Goal: Information Seeking & Learning: Learn about a topic

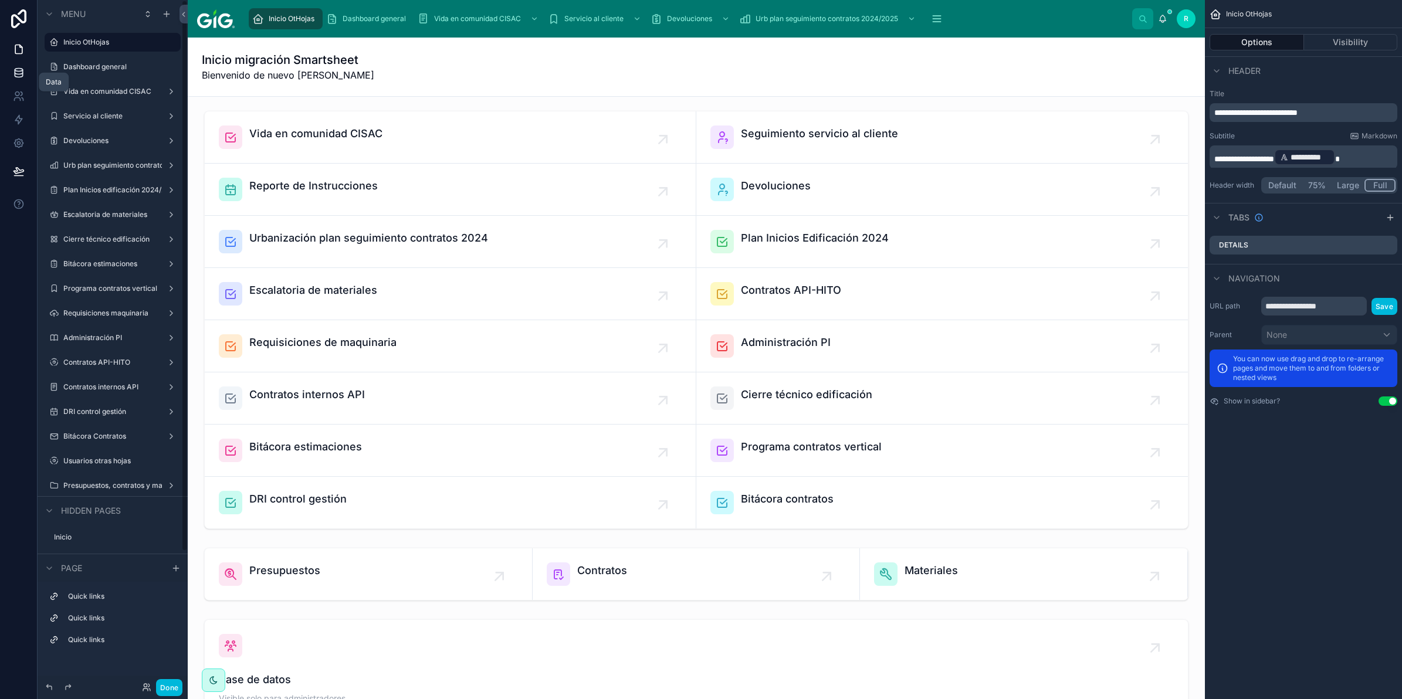
click at [15, 69] on icon at bounding box center [19, 70] width 8 height 3
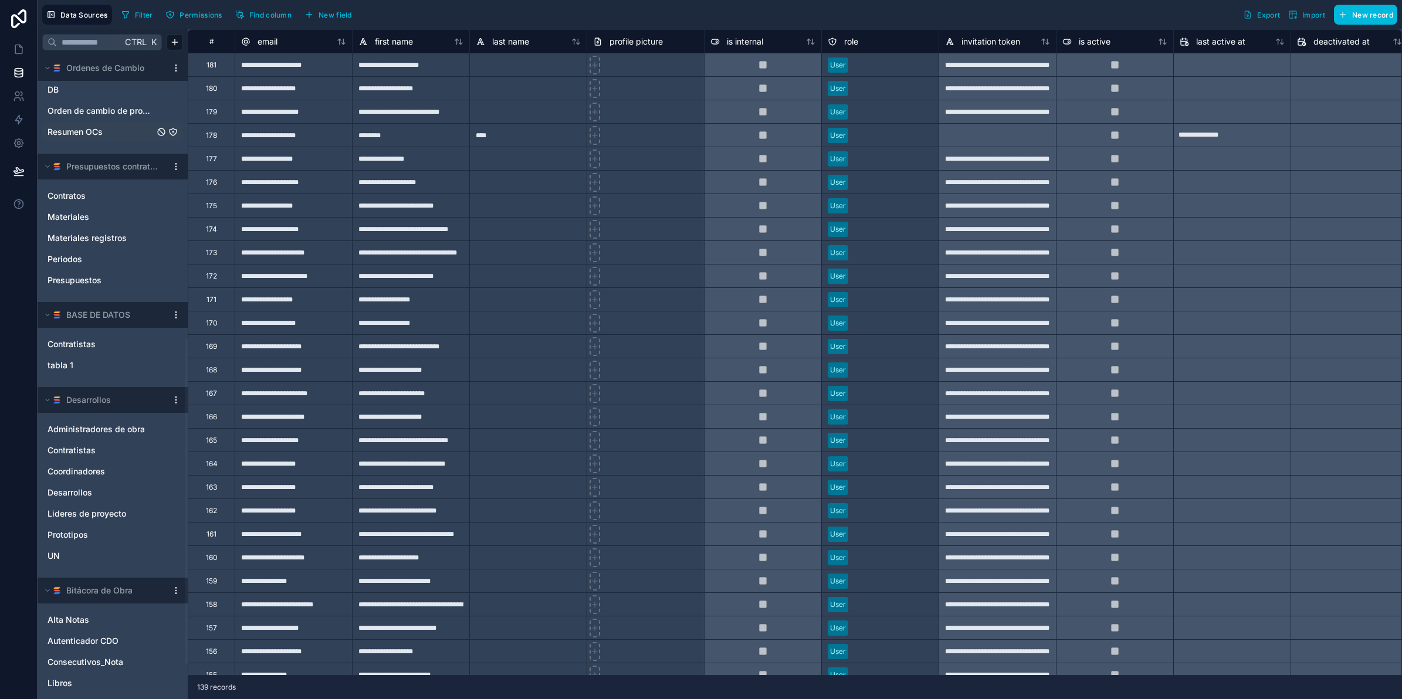
scroll to position [557, 0]
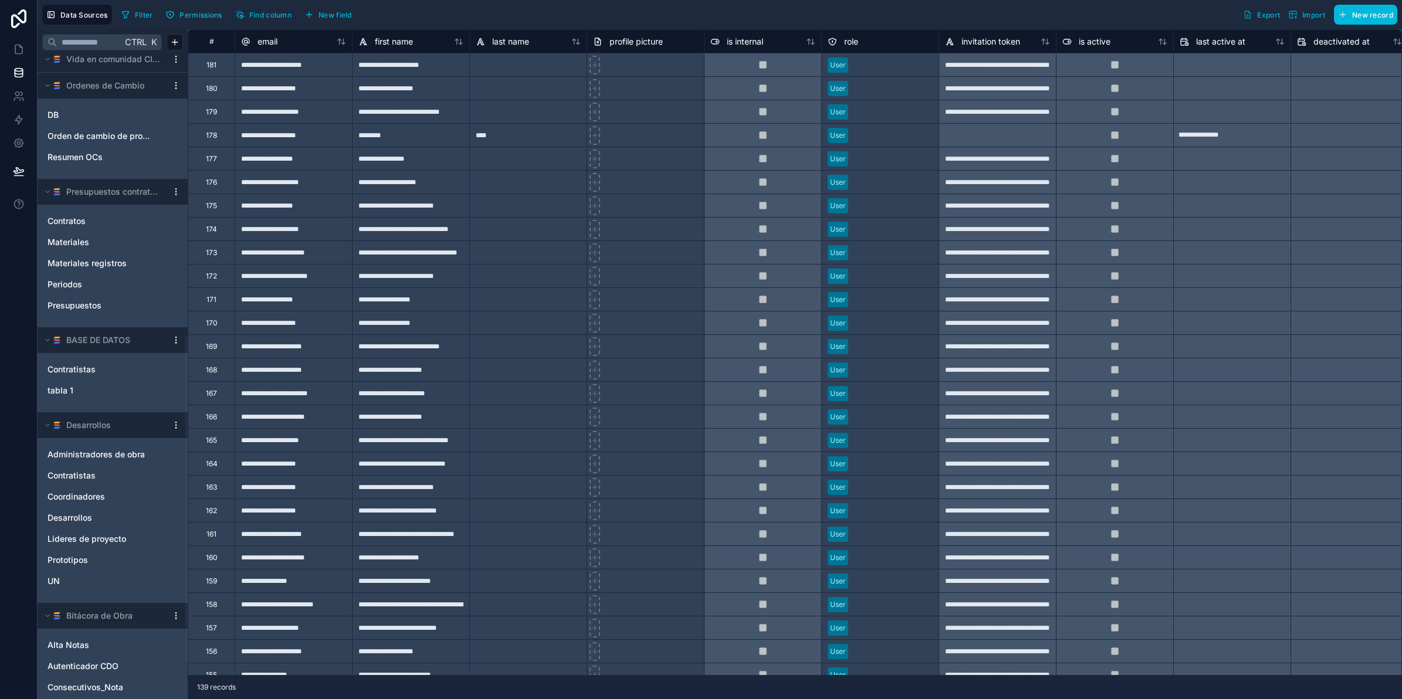
click at [177, 89] on html "Data Sources Filter Permissions Find column New field Export Import New record …" at bounding box center [701, 393] width 1402 height 787
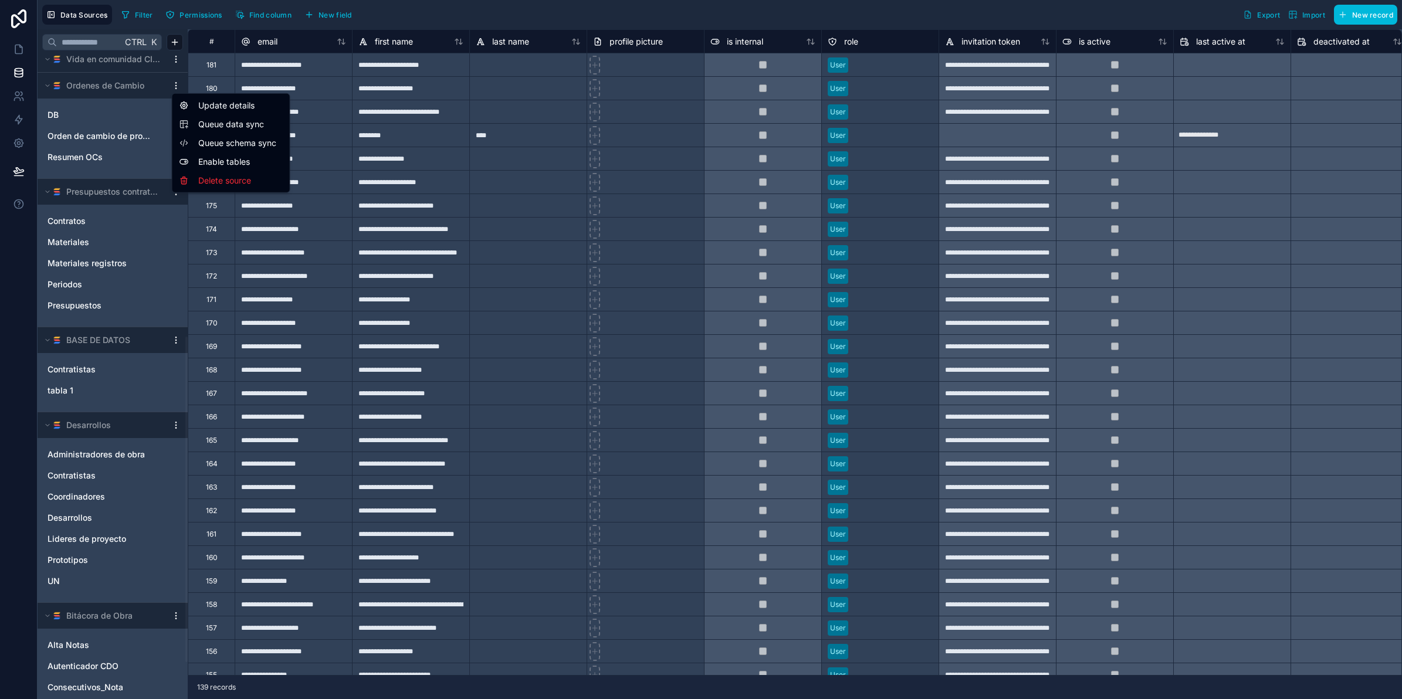
click at [215, 144] on span "Queue schema sync" at bounding box center [240, 143] width 84 height 12
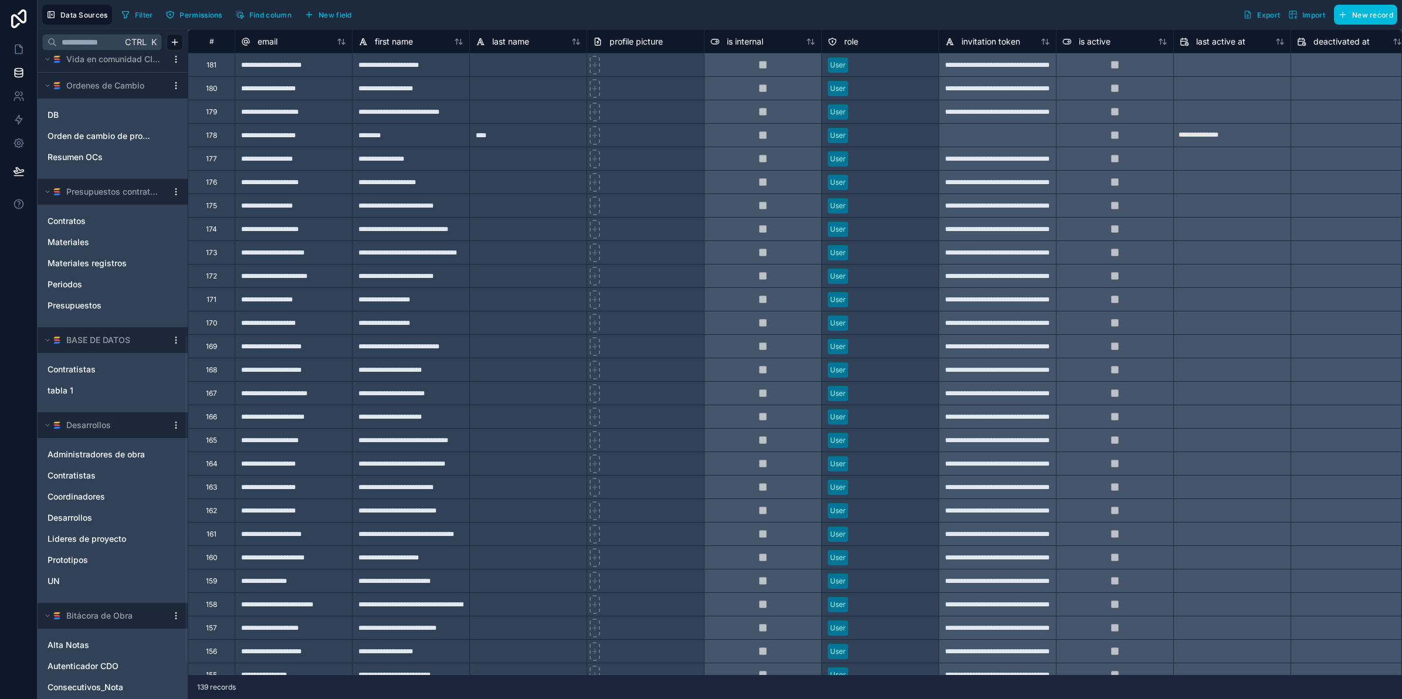
click at [173, 83] on html "Data Sources Filter Permissions Find column New field Export Import New record …" at bounding box center [701, 393] width 1402 height 787
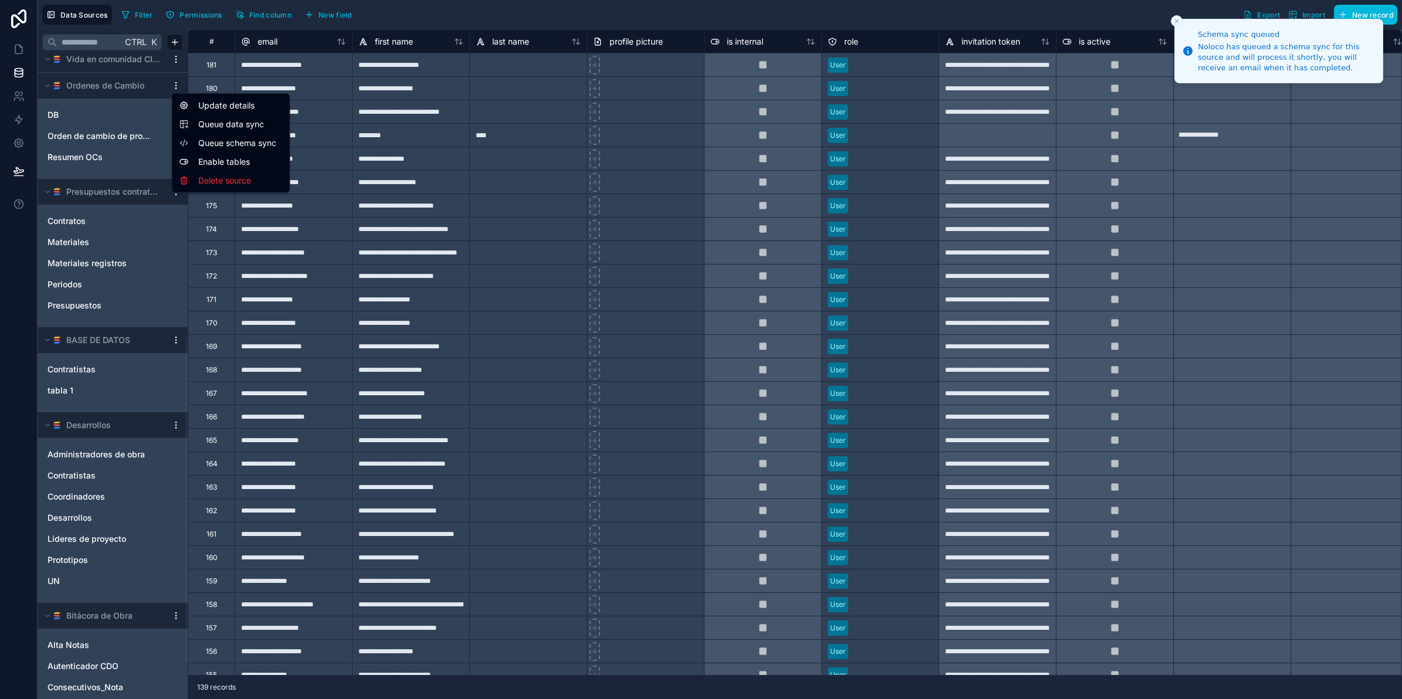
click at [216, 128] on span "Queue data sync" at bounding box center [240, 124] width 84 height 12
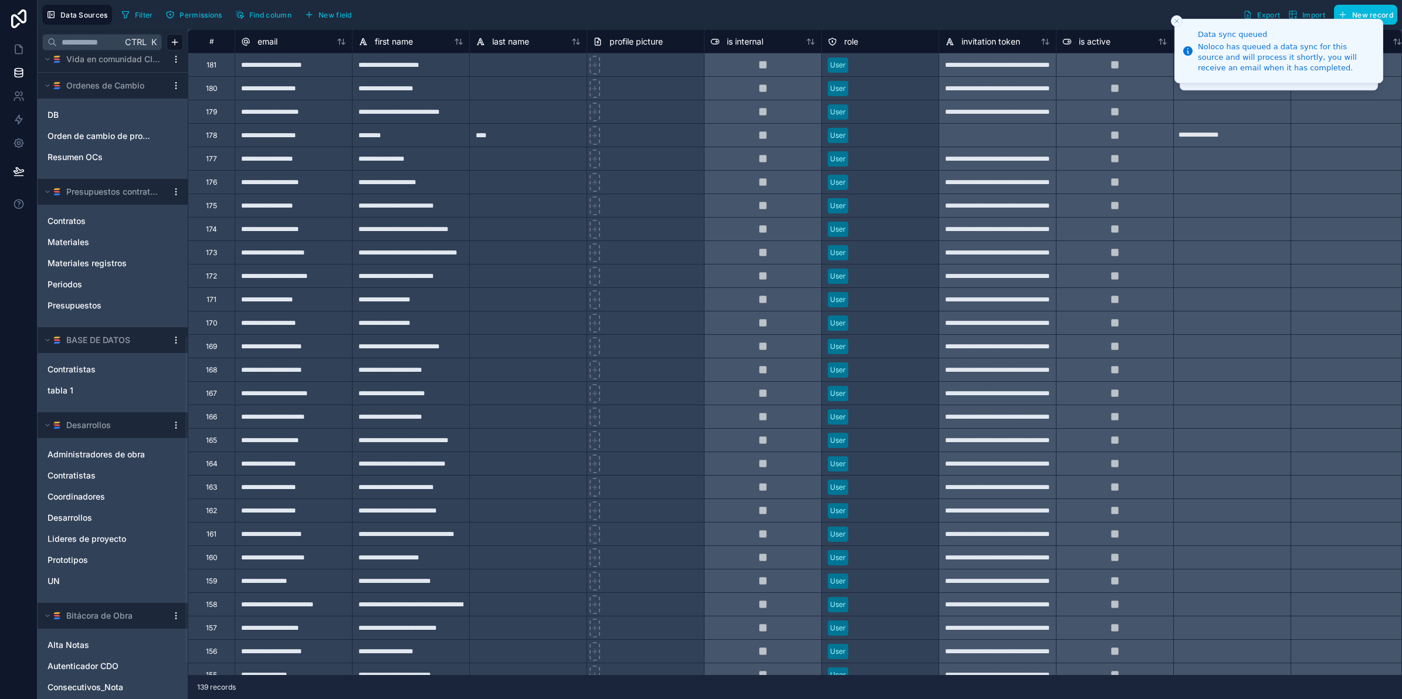
click at [755, 62] on div at bounding box center [762, 64] width 117 height 23
click at [766, 38] on div "is internal" at bounding box center [762, 42] width 105 height 14
click at [760, 41] on span "is internal" at bounding box center [745, 42] width 36 height 12
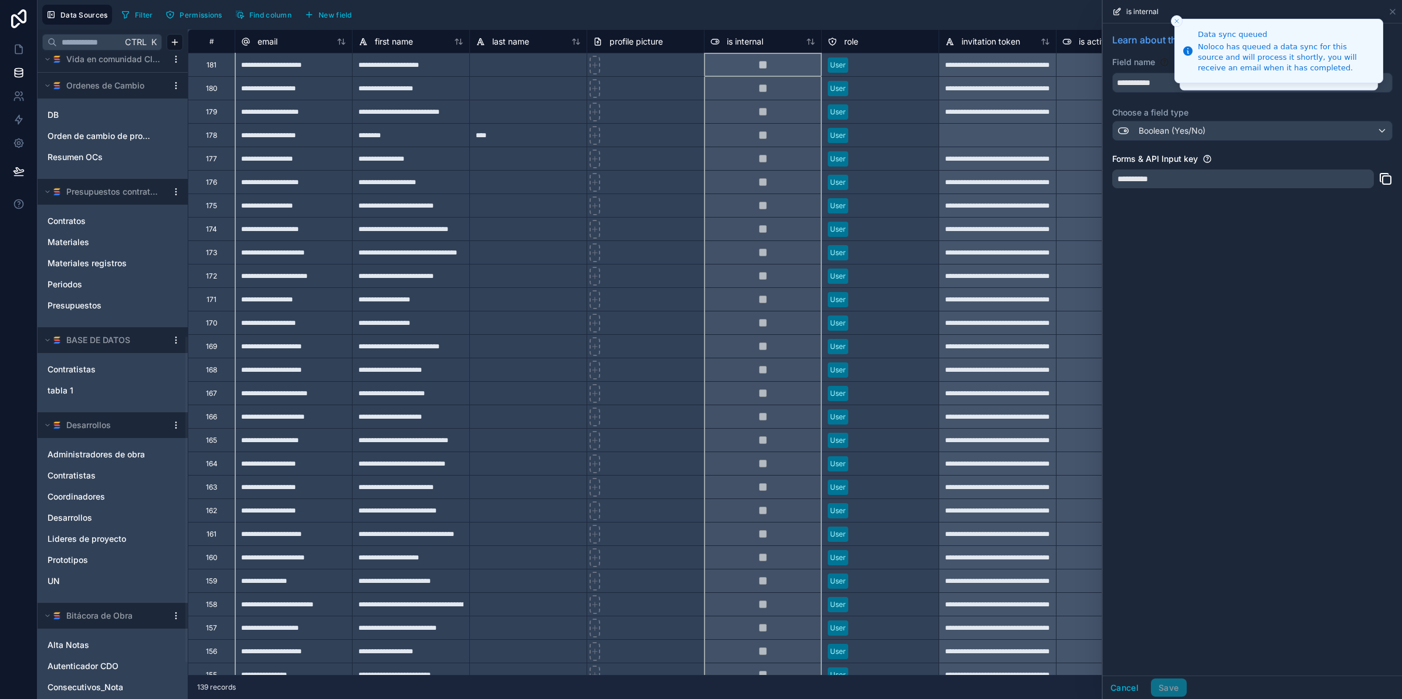
click at [1139, 71] on div "**********" at bounding box center [1252, 74] width 280 height 36
click at [751, 100] on div at bounding box center [762, 111] width 117 height 23
click at [767, 88] on div at bounding box center [762, 87] width 117 height 23
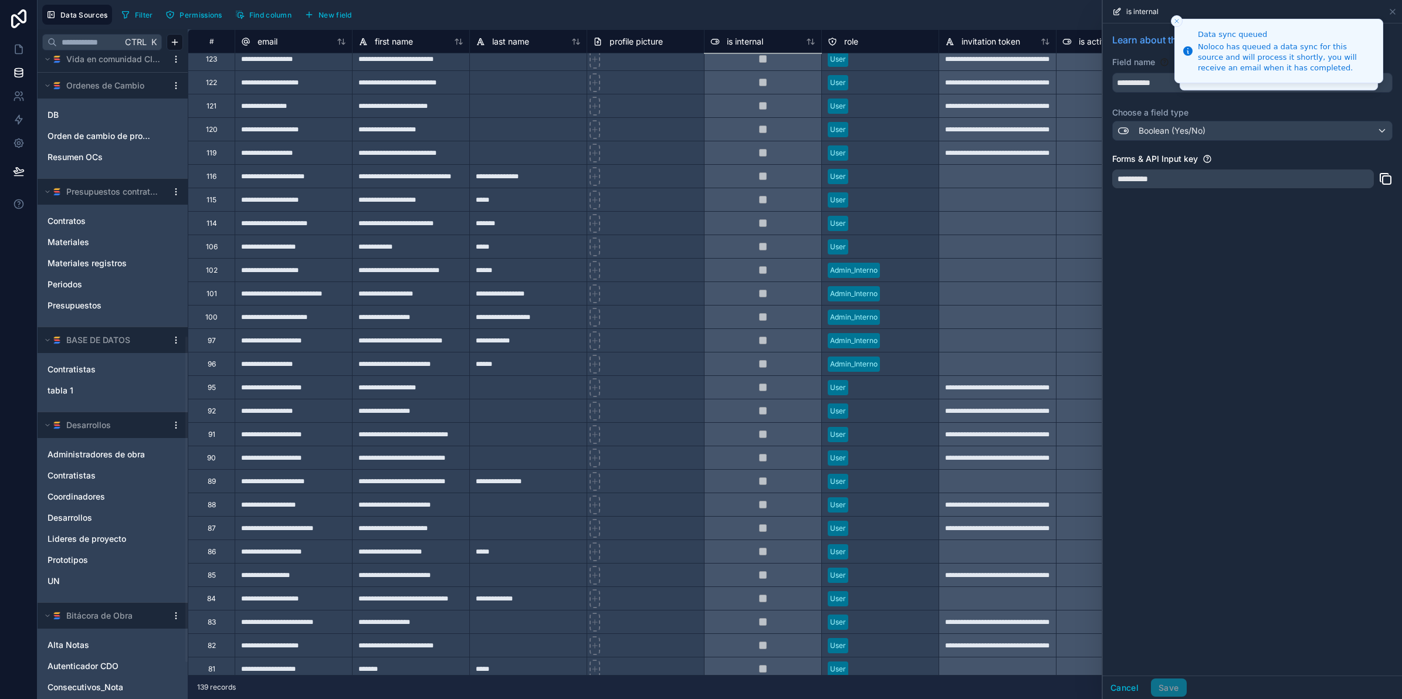
type input "**********"
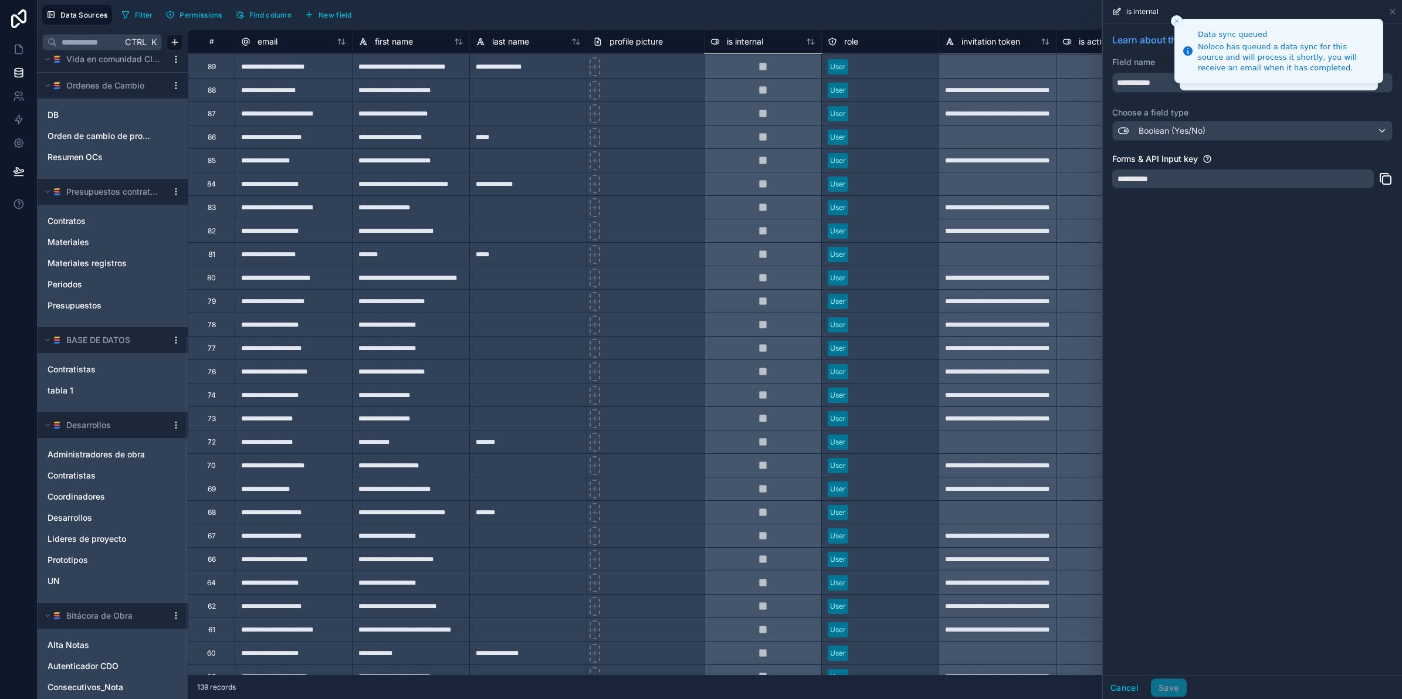
scroll to position [23, 0]
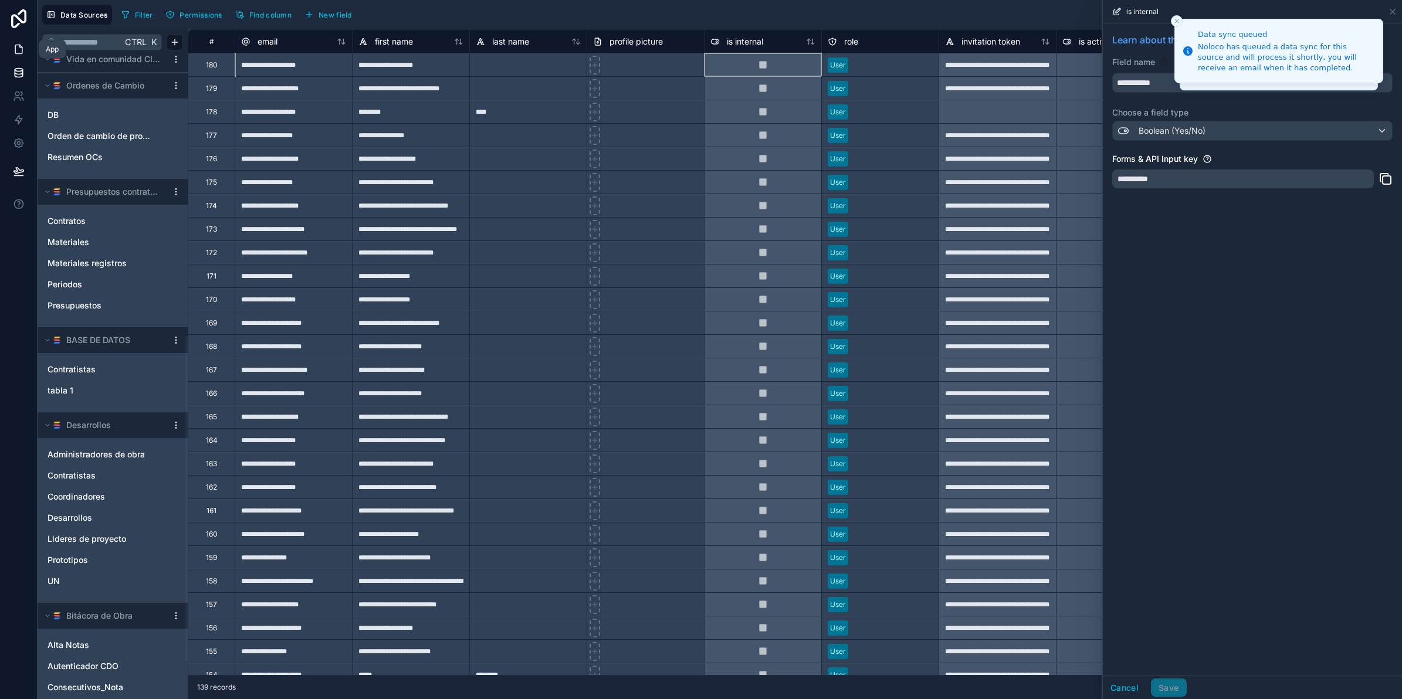
click at [13, 51] on icon at bounding box center [19, 49] width 12 height 12
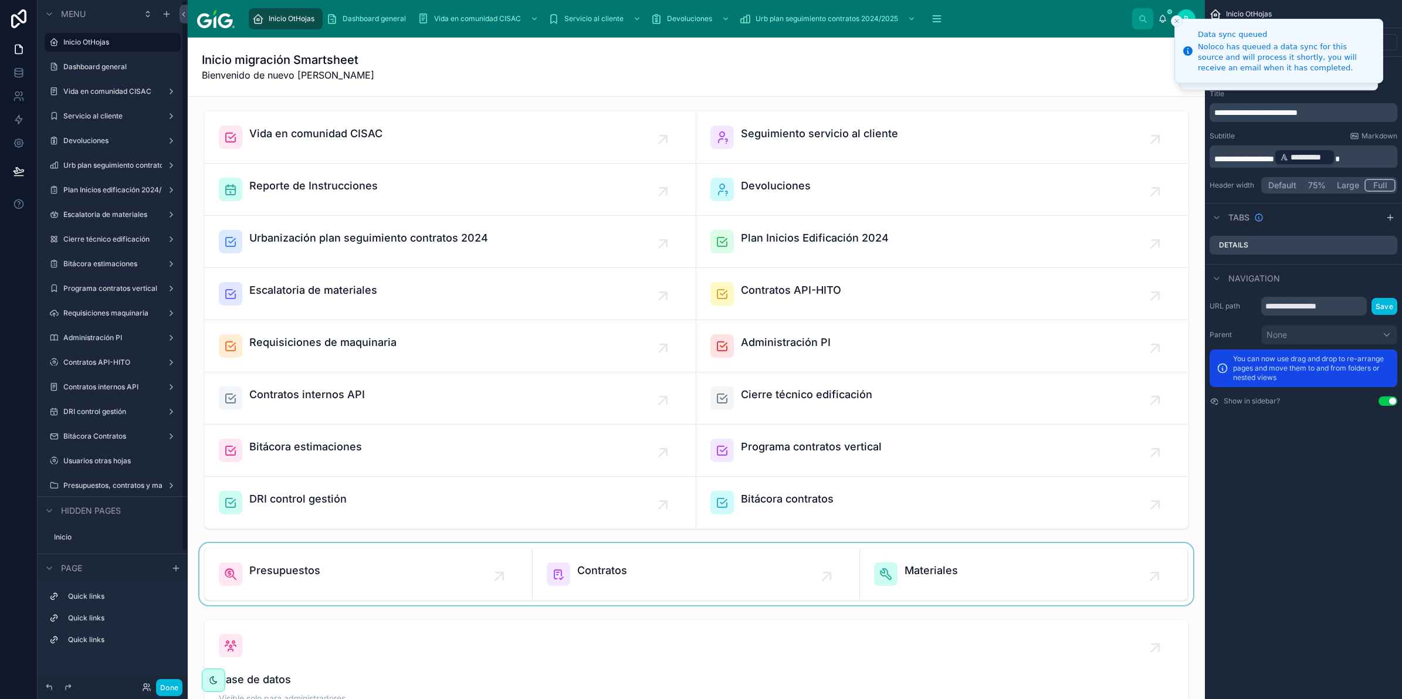
click at [636, 558] on div at bounding box center [696, 574] width 998 height 62
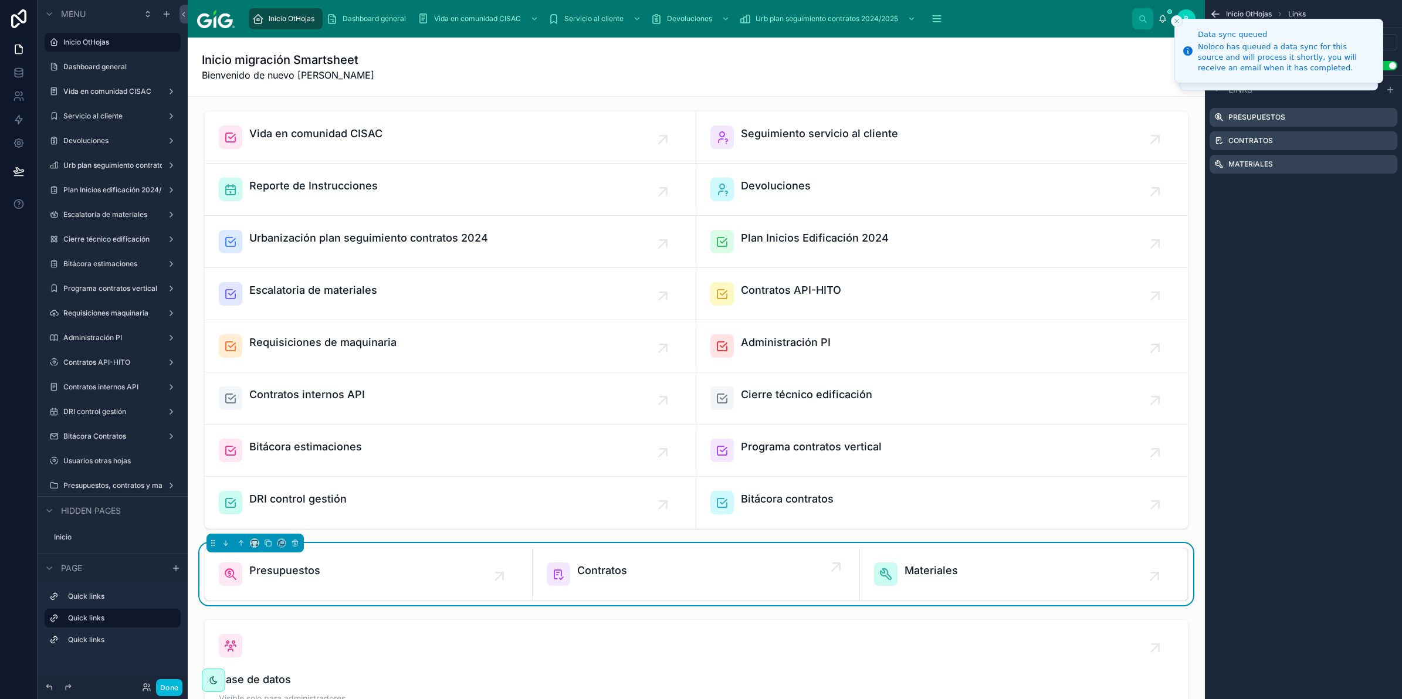
click at [637, 573] on div "Contratos" at bounding box center [696, 574] width 299 height 23
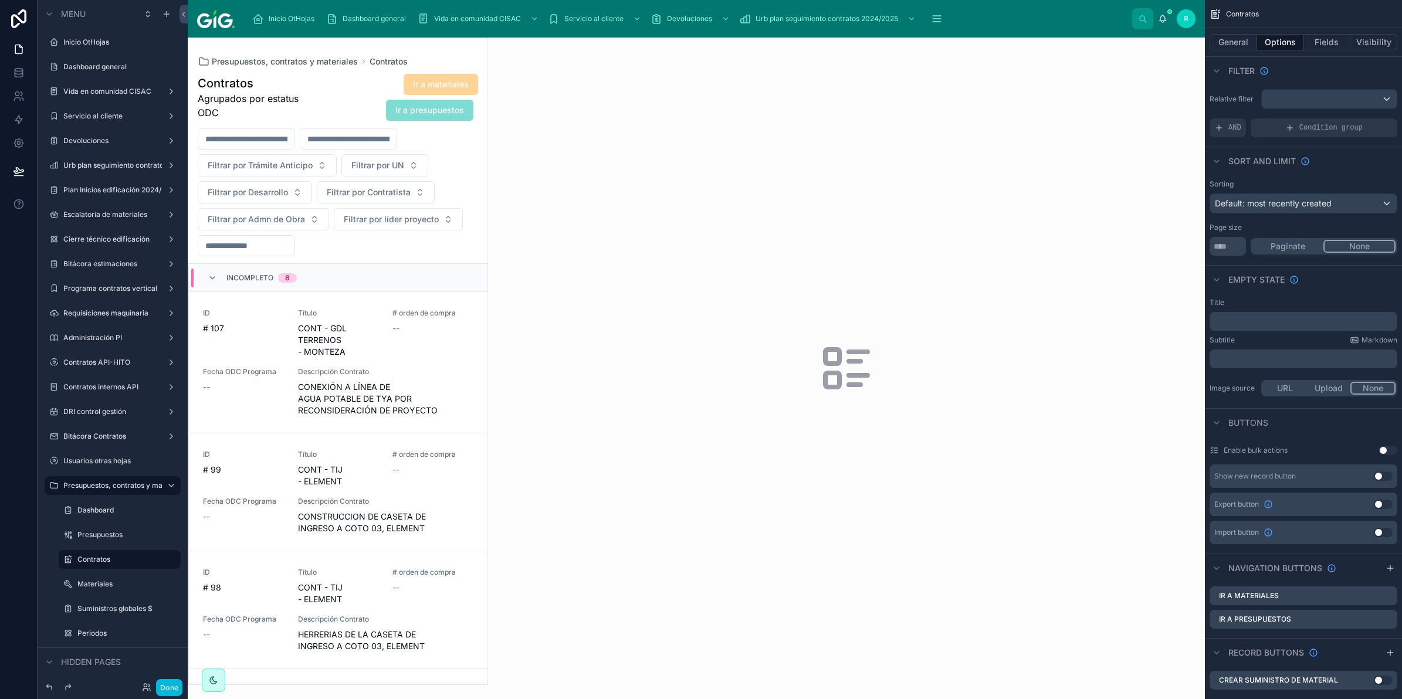
click at [289, 391] on div at bounding box center [337, 361] width 299 height 646
click at [397, 341] on div "# orden de compra --" at bounding box center [432, 333] width 81 height 49
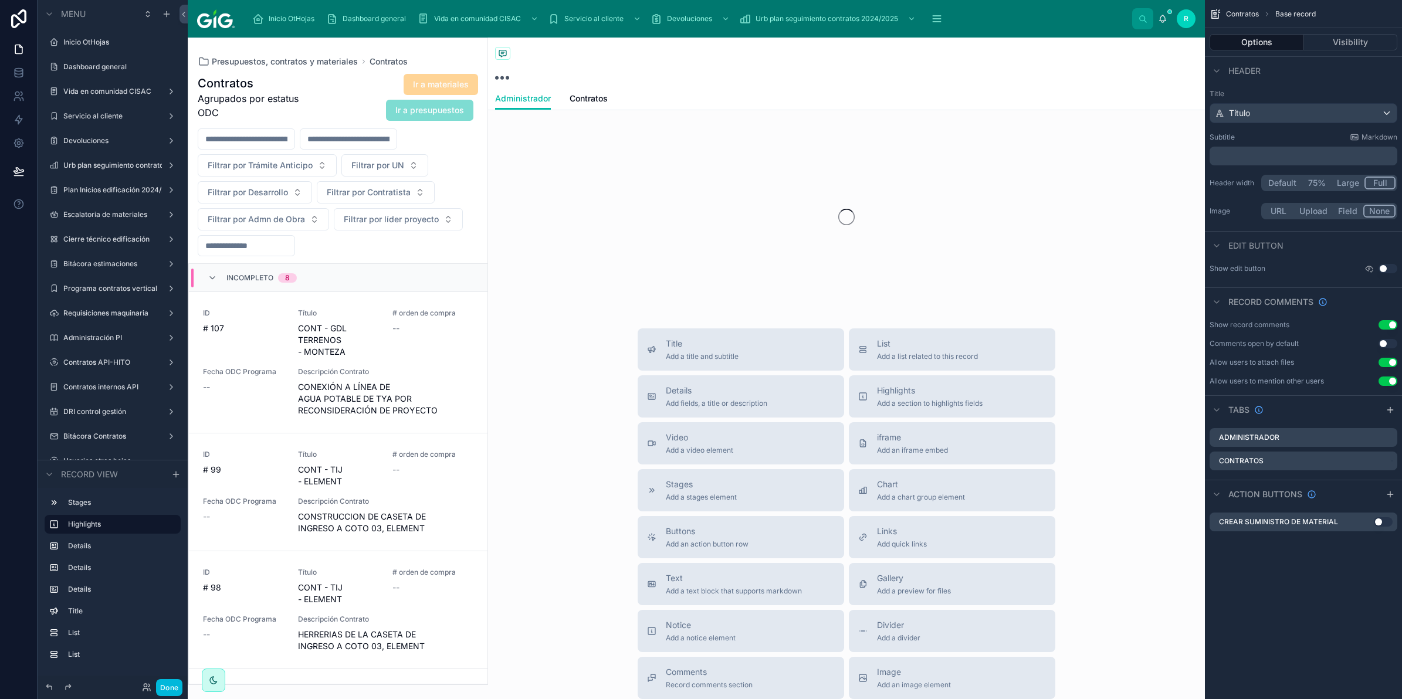
scroll to position [28, 0]
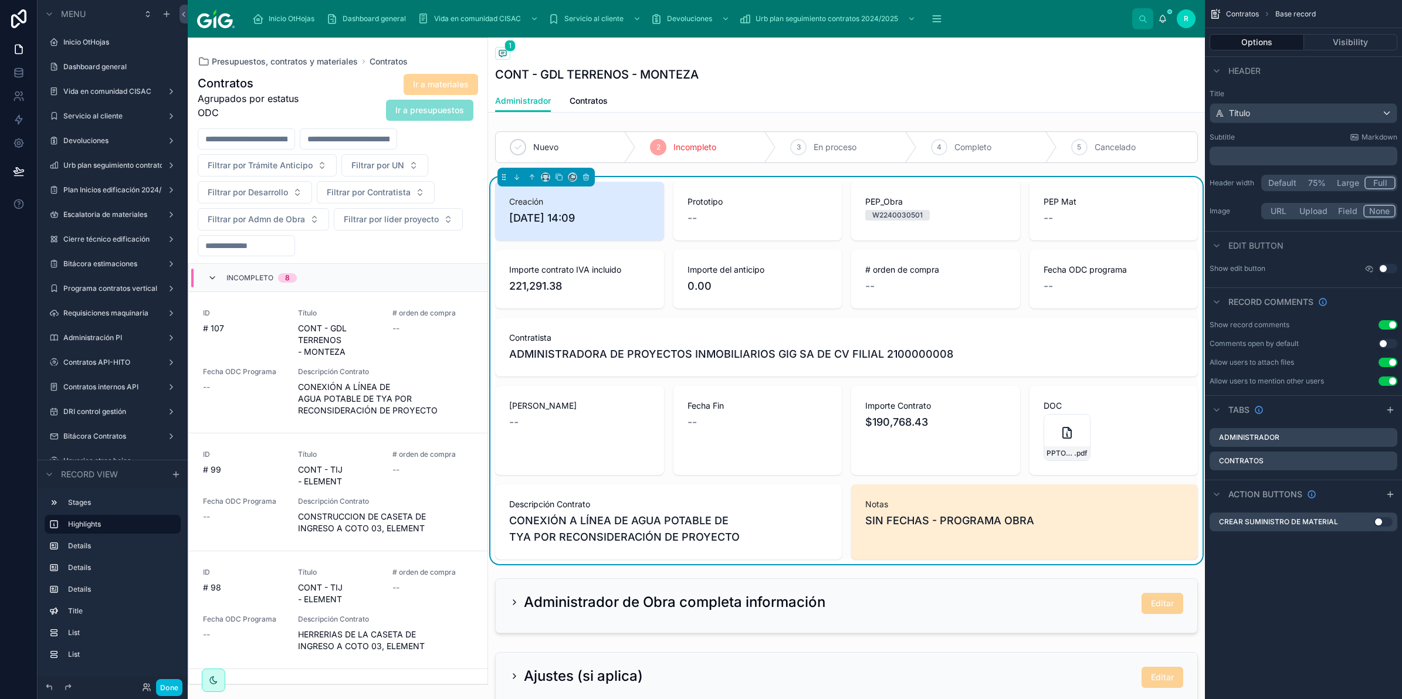
click at [217, 275] on icon at bounding box center [212, 277] width 9 height 9
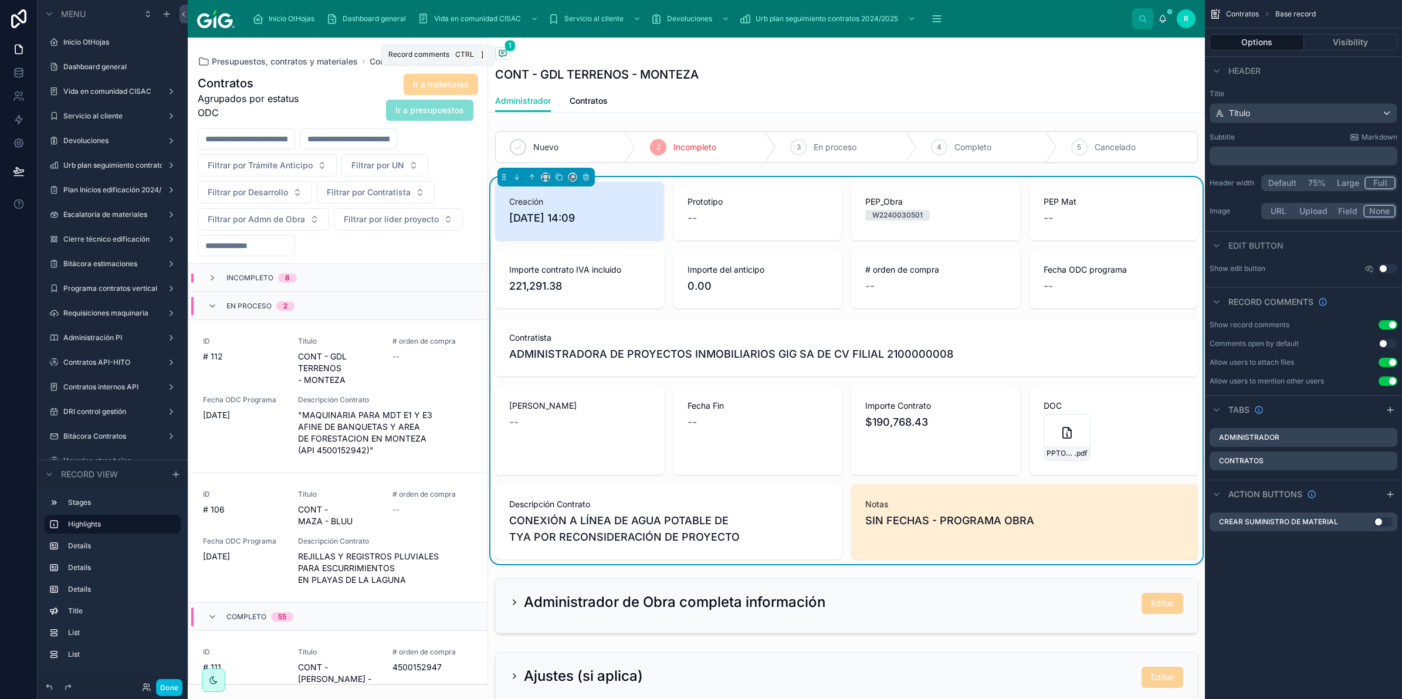
click at [500, 54] on icon at bounding box center [502, 53] width 9 height 9
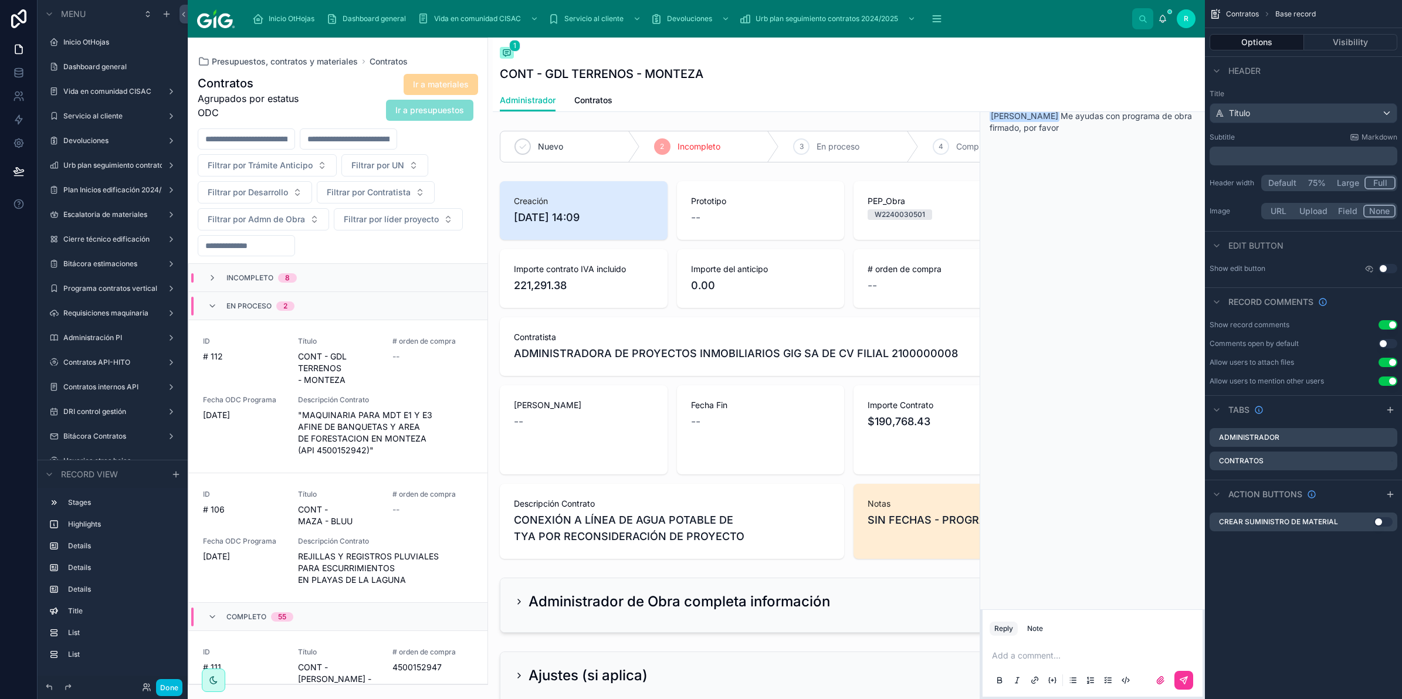
click at [1063, 653] on p at bounding box center [1095, 656] width 206 height 12
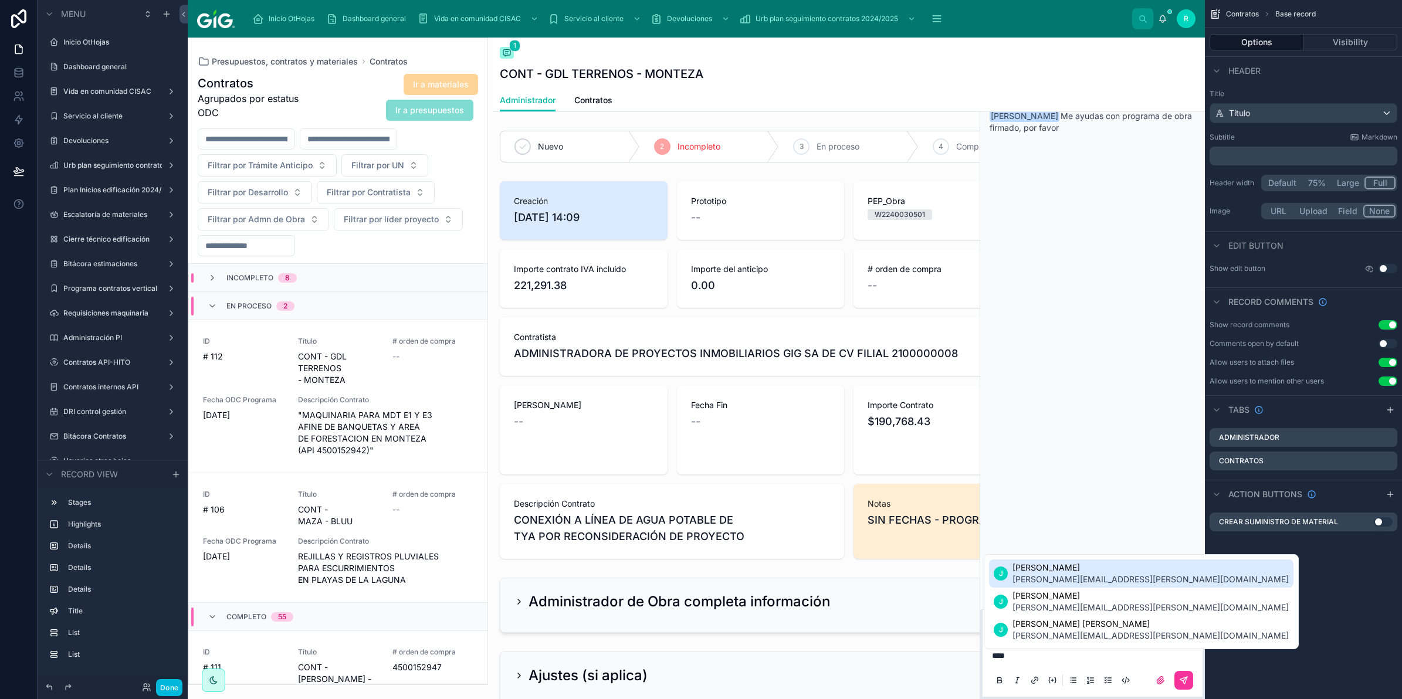
click at [1092, 347] on div "[PERSON_NAME] [PERSON_NAME] [DATE] [PERSON_NAME] Me ayudas con programa de obra…" at bounding box center [1092, 338] width 225 height 544
drag, startPoint x: 1195, startPoint y: 47, endPoint x: 1188, endPoint y: 56, distance: 11.6
click at [1197, 48] on icon at bounding box center [1195, 51] width 9 height 9
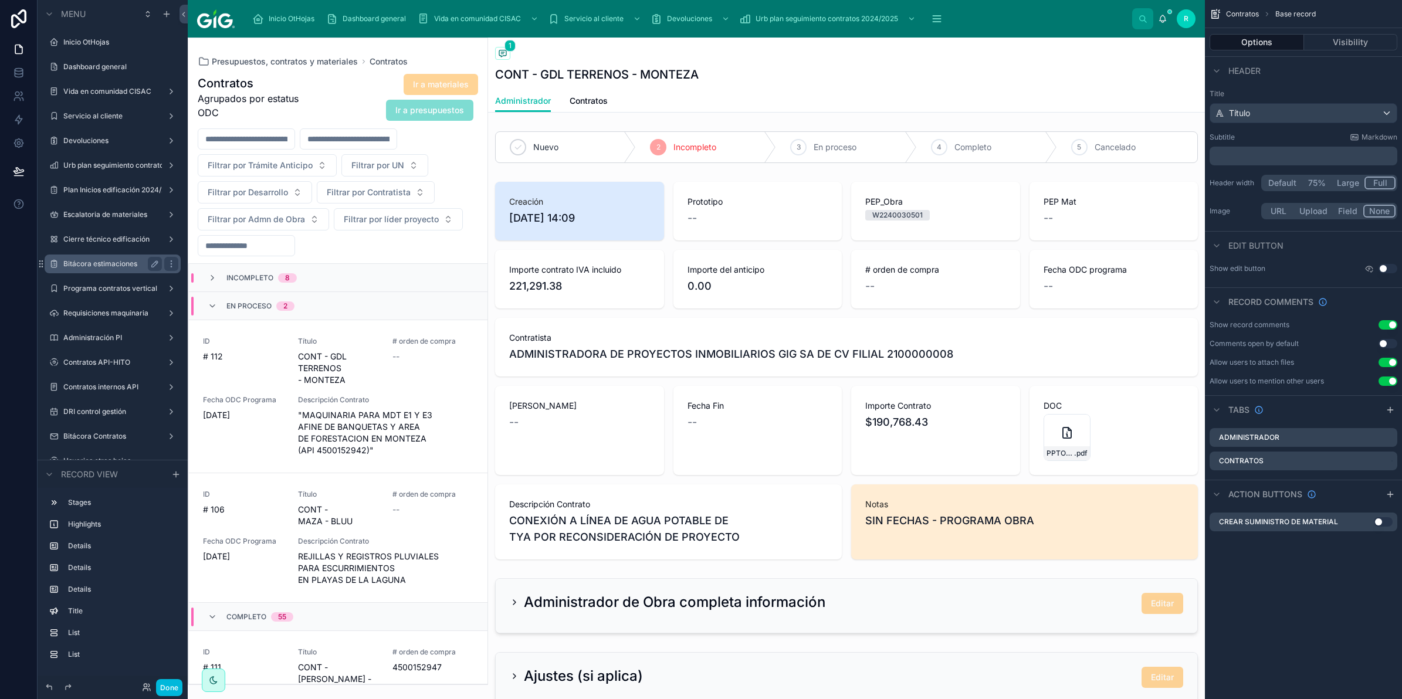
click at [122, 265] on label "Bitácora estimaciones" at bounding box center [110, 263] width 94 height 9
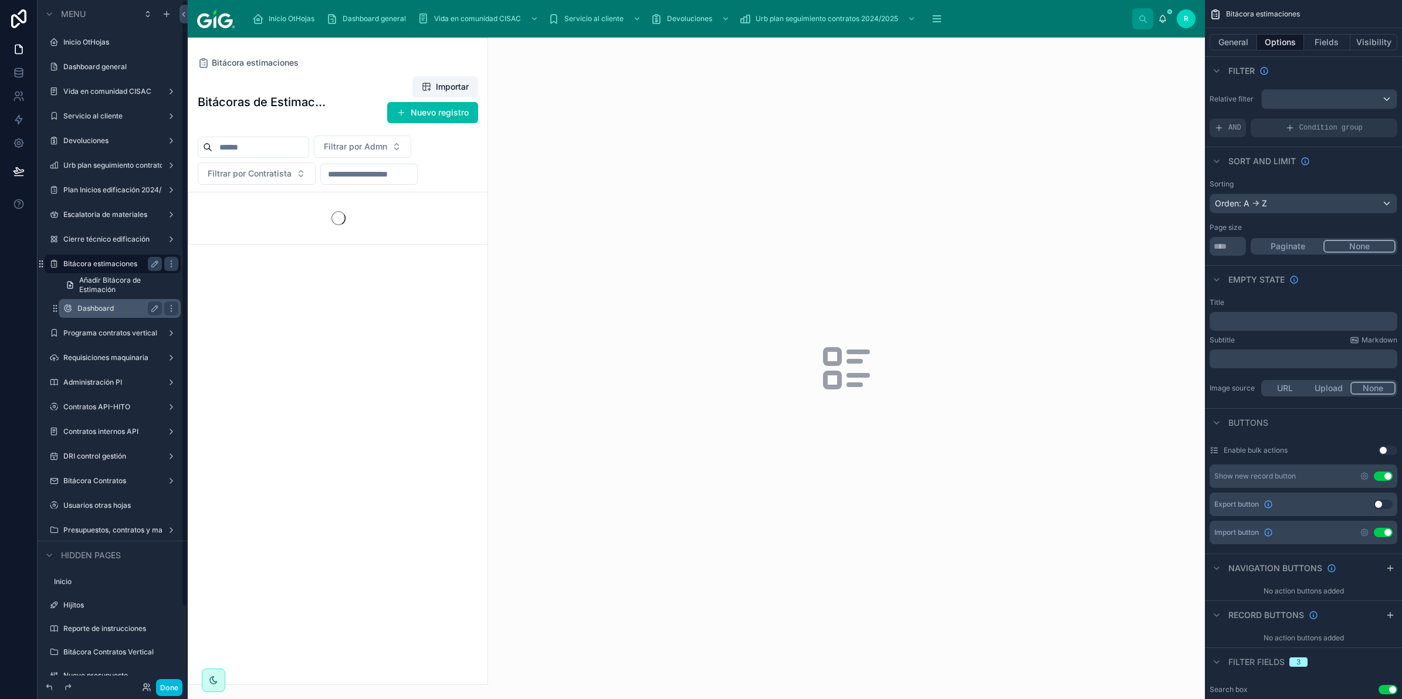
click at [107, 310] on label "Dashboard" at bounding box center [117, 308] width 80 height 9
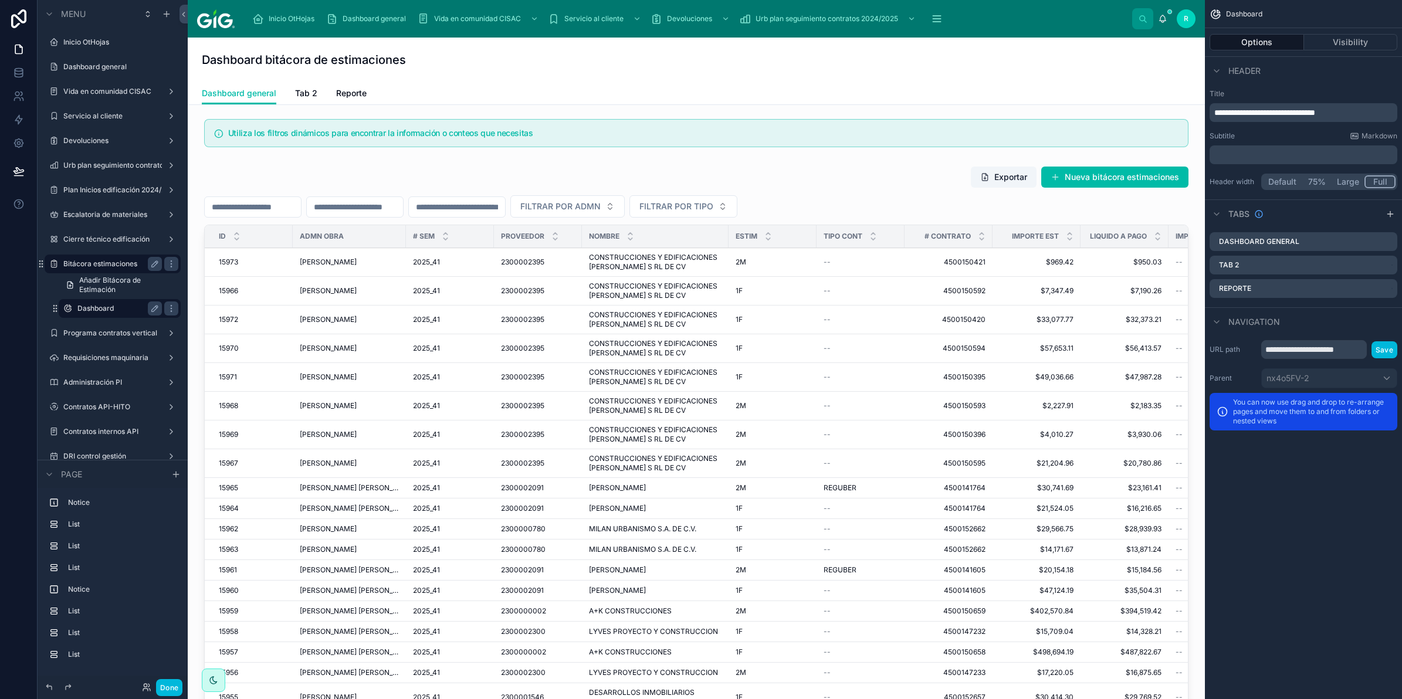
click at [761, 79] on div "Dashboard bitácora de estimaciones" at bounding box center [696, 60] width 989 height 45
click at [351, 86] on link "Reporte" at bounding box center [351, 94] width 31 height 23
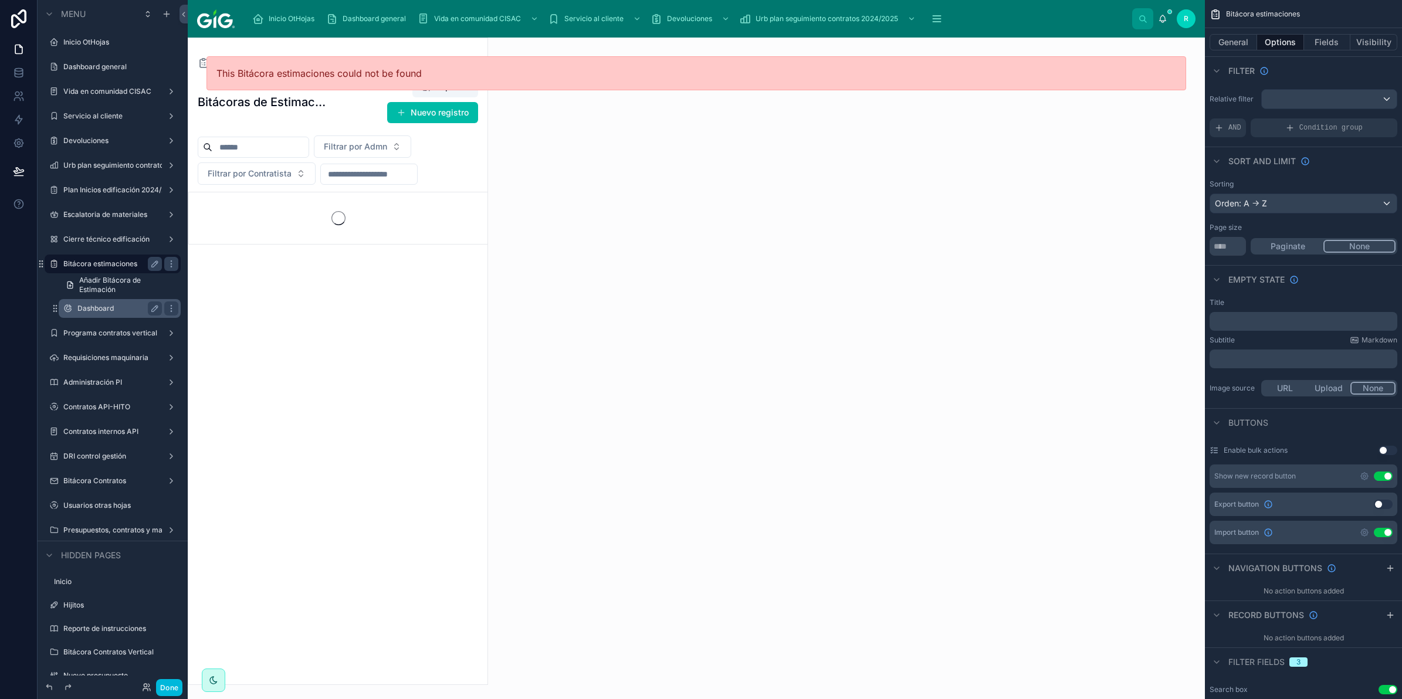
click at [127, 317] on div "Dashboard" at bounding box center [119, 308] width 117 height 19
click at [128, 304] on label "Dashboard" at bounding box center [125, 308] width 96 height 9
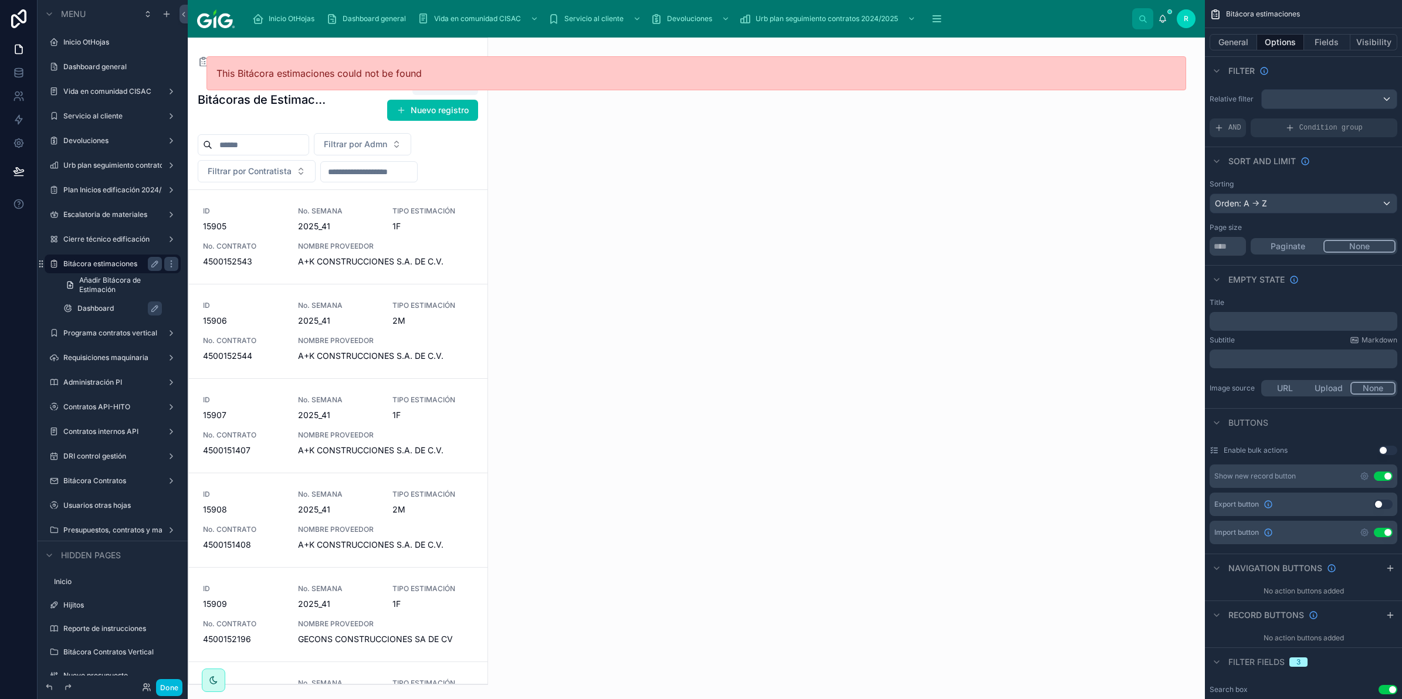
click at [110, 307] on label "Dashboard" at bounding box center [125, 308] width 96 height 9
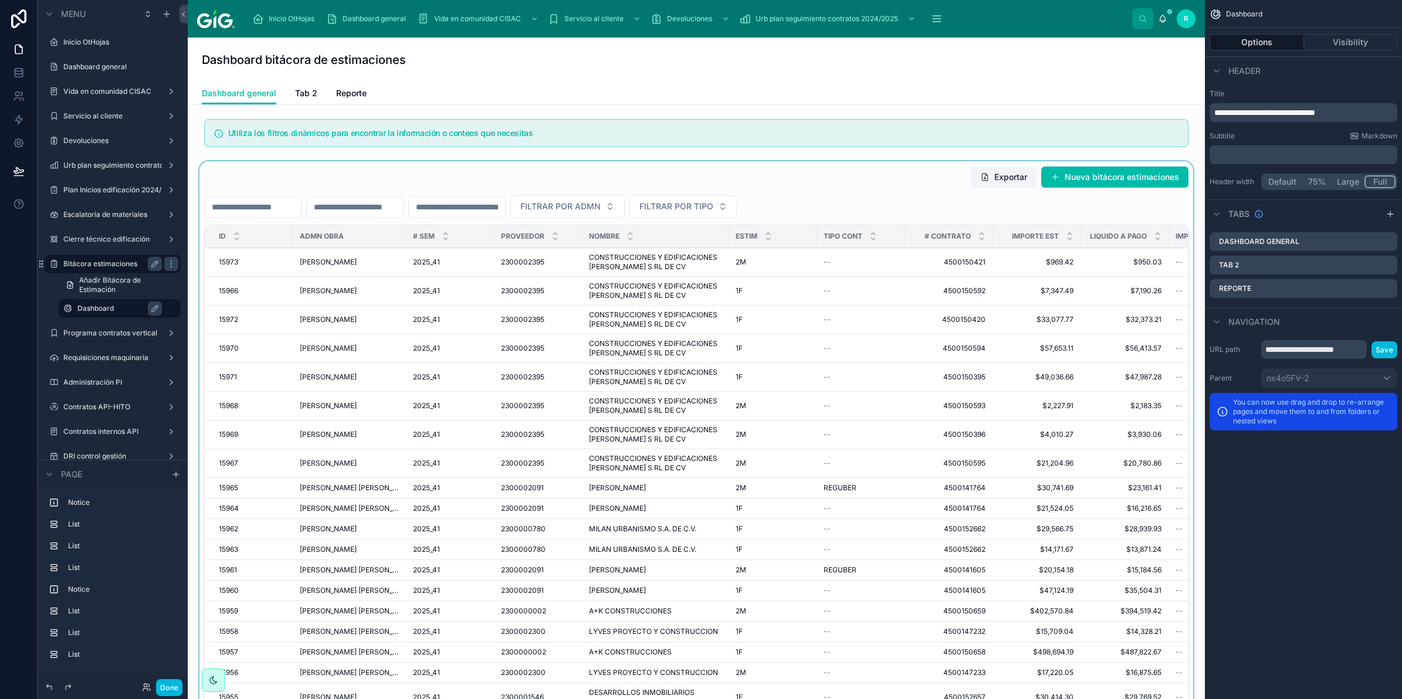
click at [817, 238] on div "TIPO CONT" at bounding box center [861, 236] width 88 height 22
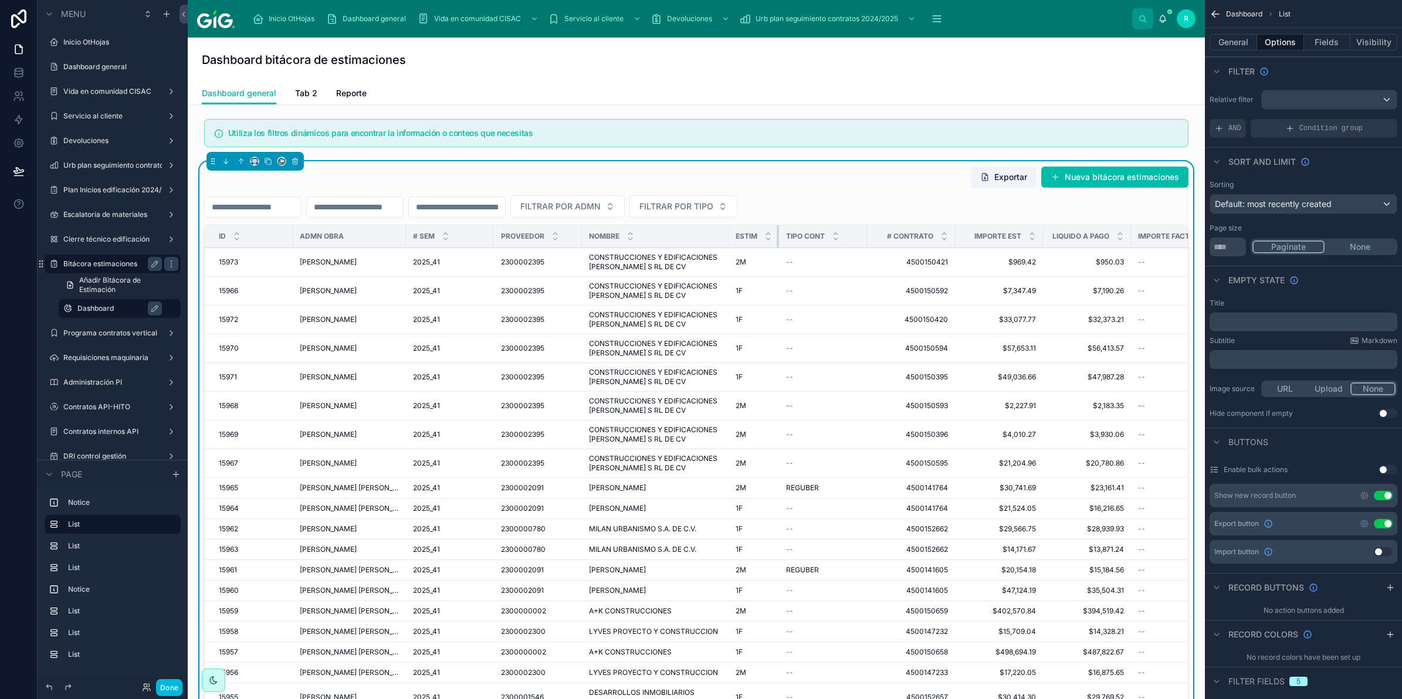
drag, startPoint x: 814, startPoint y: 236, endPoint x: 773, endPoint y: 238, distance: 41.7
click at [773, 238] on th "ESTIM" at bounding box center [754, 236] width 50 height 23
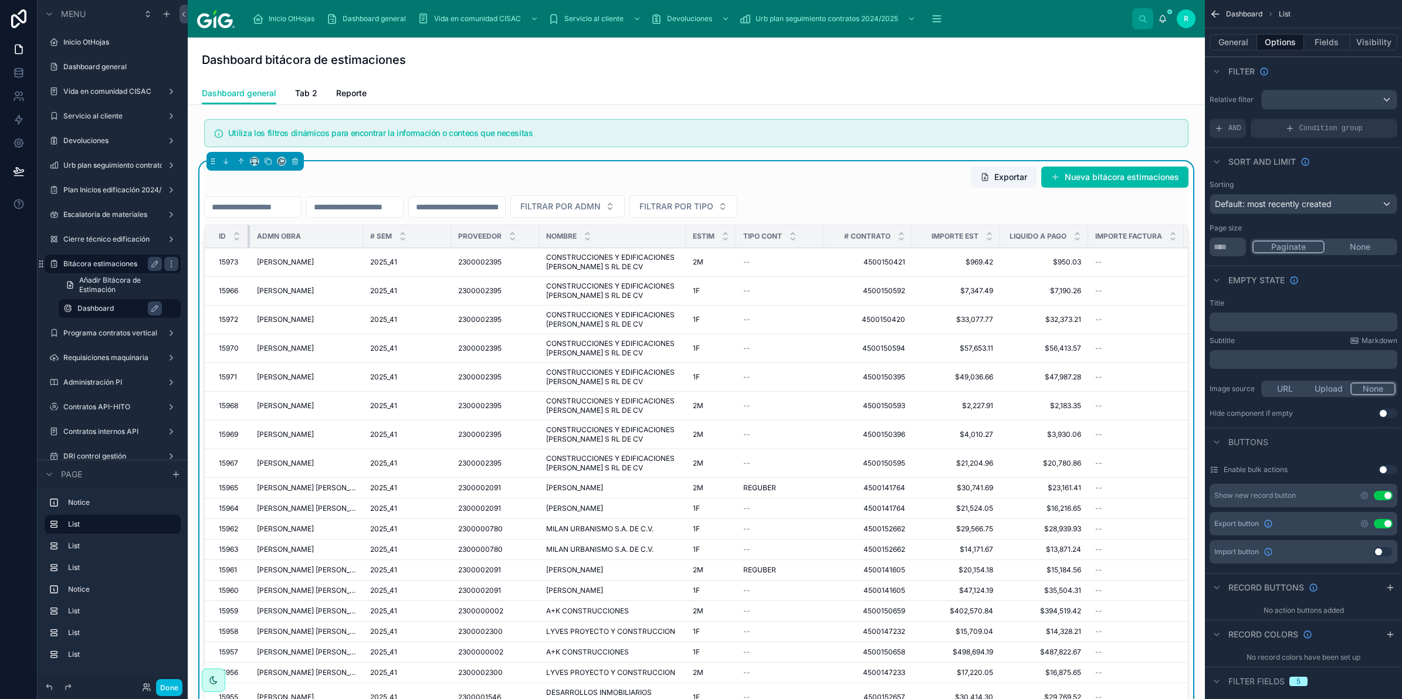
drag, startPoint x: 291, startPoint y: 238, endPoint x: 248, endPoint y: 236, distance: 42.8
click at [248, 236] on div at bounding box center [250, 236] width 5 height 22
